Goal: Task Accomplishment & Management: Complete application form

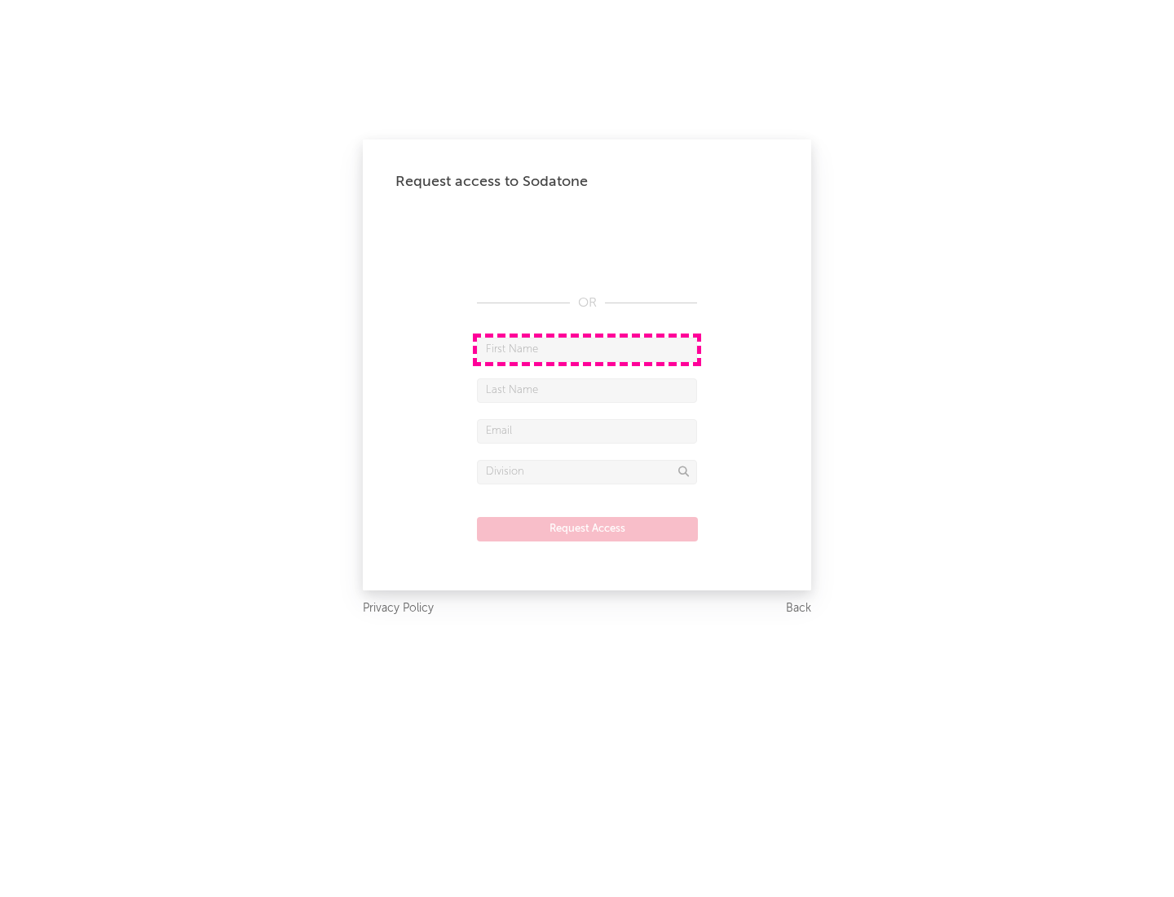
click at [587, 349] on input "text" at bounding box center [587, 349] width 220 height 24
type input "[PERSON_NAME]"
click at [587, 390] on input "text" at bounding box center [587, 390] width 220 height 24
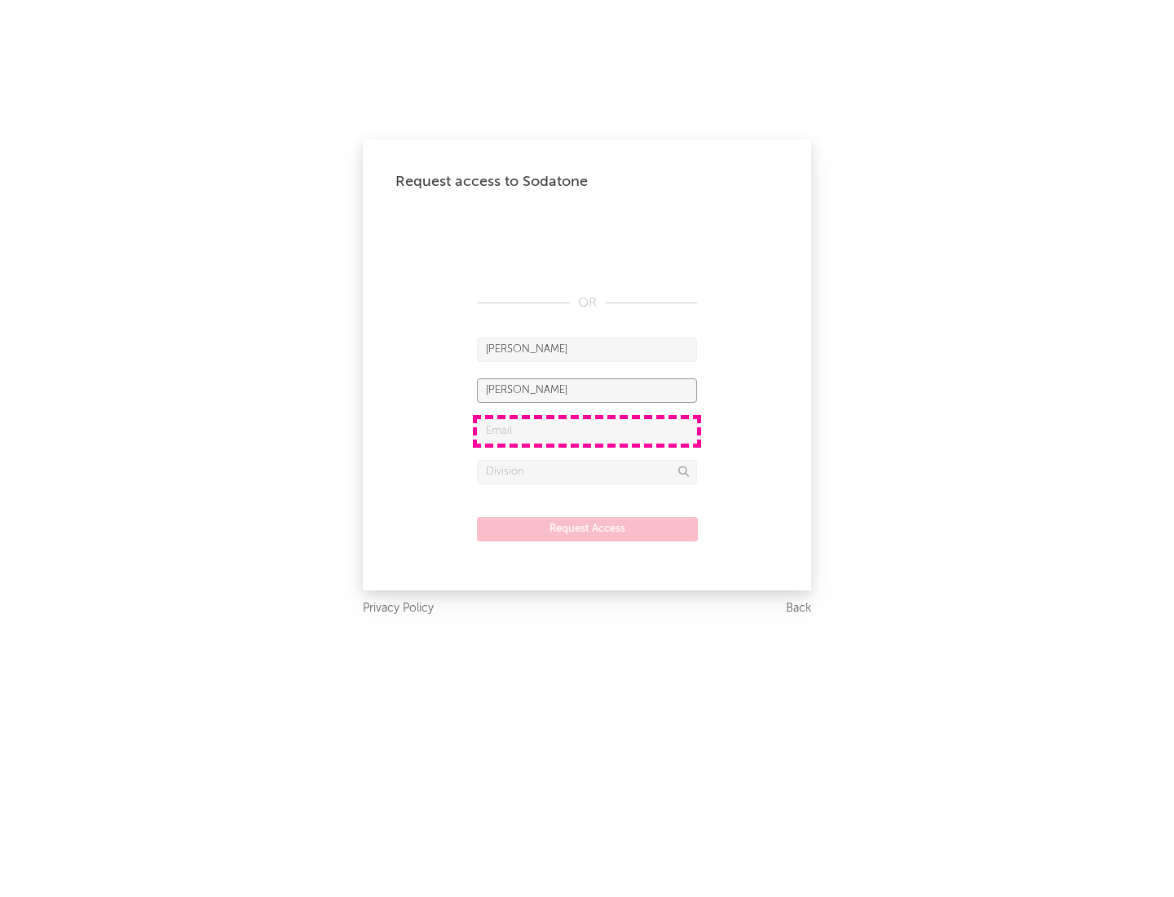
type input "[PERSON_NAME]"
click at [587, 430] on input "text" at bounding box center [587, 431] width 220 height 24
type input "[EMAIL_ADDRESS][DOMAIN_NAME]"
click at [587, 471] on input "text" at bounding box center [587, 472] width 220 height 24
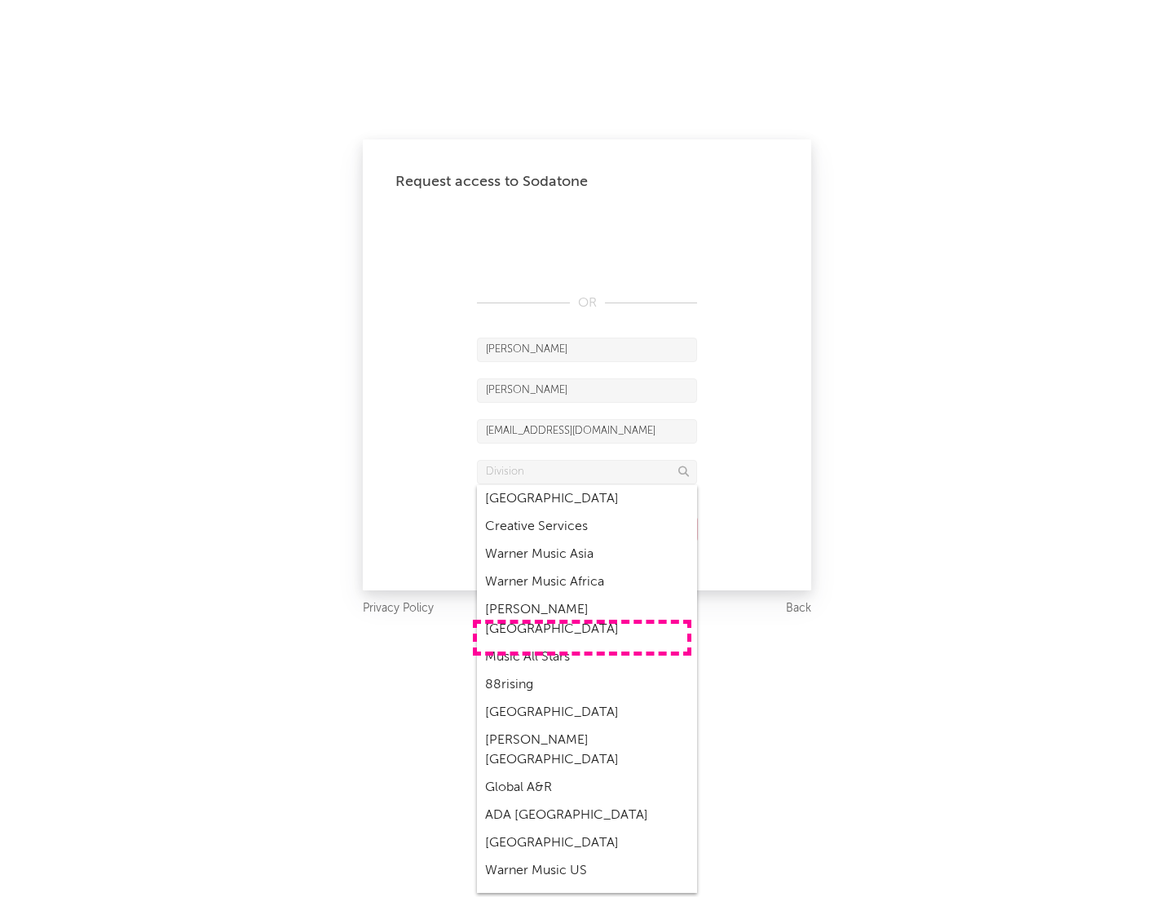
click at [582, 643] on div "Music All Stars" at bounding box center [587, 657] width 220 height 28
type input "Music All Stars"
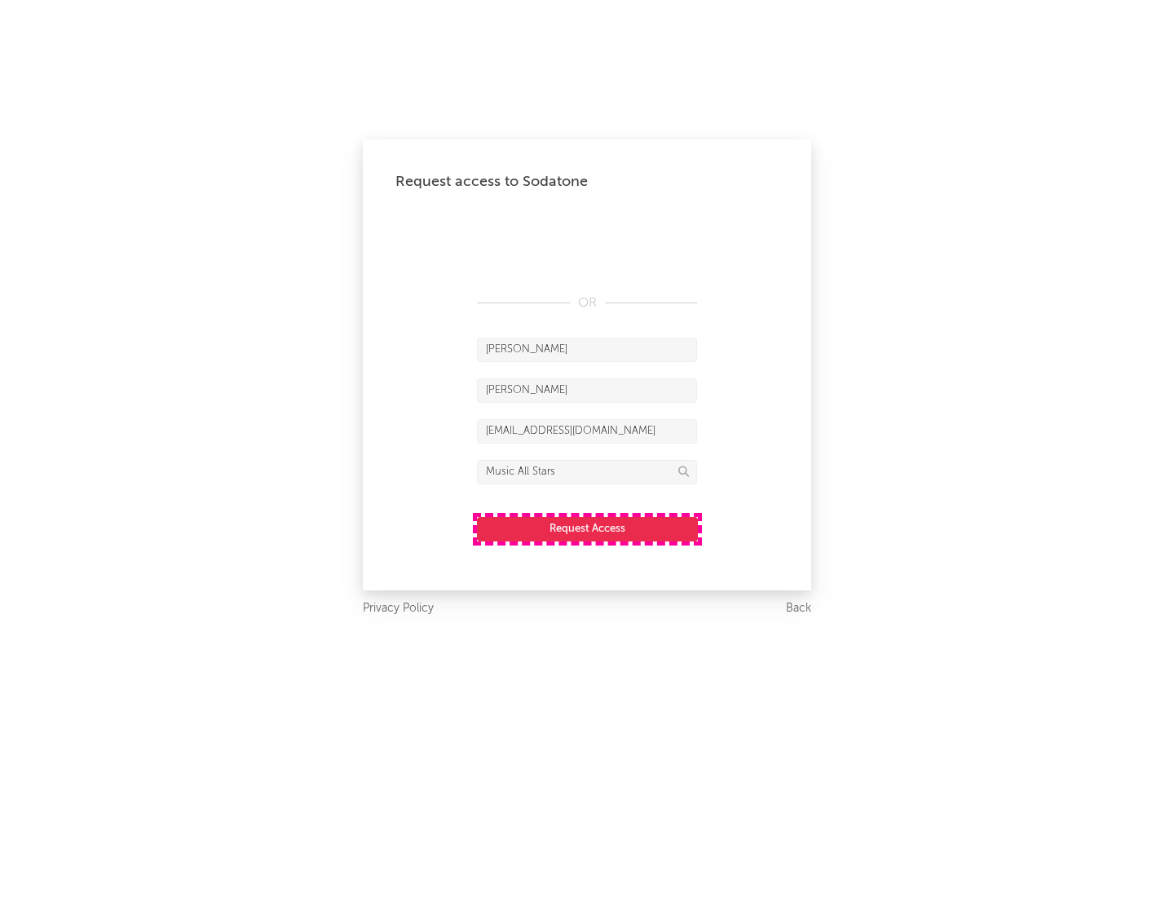
click at [587, 528] on button "Request Access" at bounding box center [587, 529] width 221 height 24
